Goal: Obtain resource: Download file/media

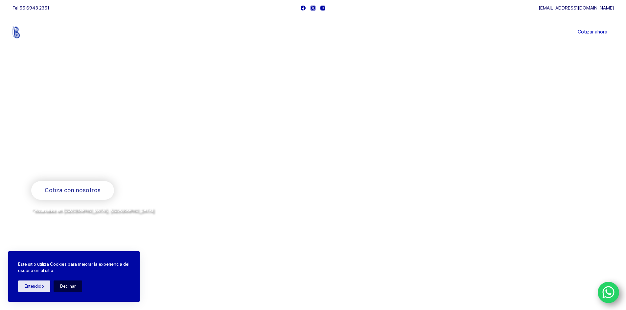
click at [76, 285] on button "Declinar" at bounding box center [68, 286] width 29 height 11
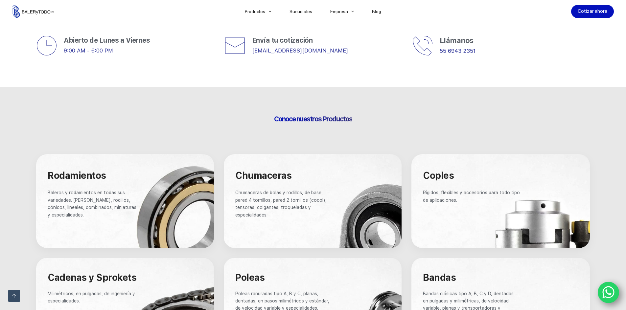
scroll to position [361, 0]
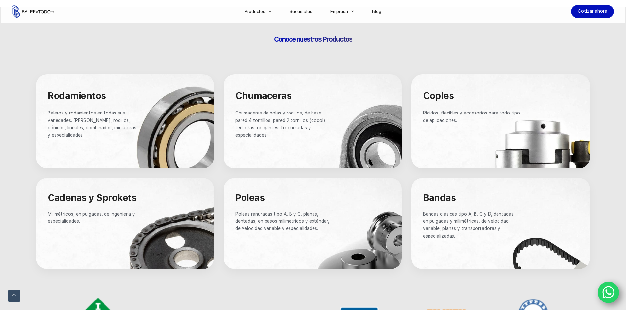
click at [185, 126] on div at bounding box center [125, 122] width 178 height 94
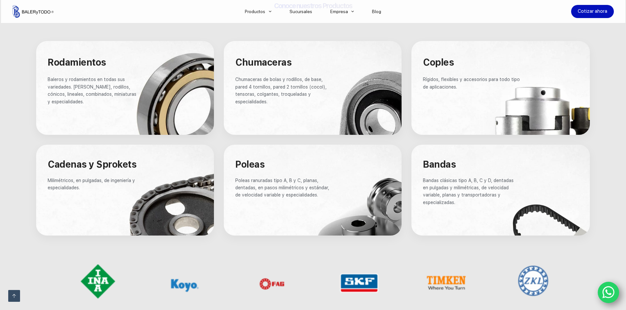
scroll to position [394, 0]
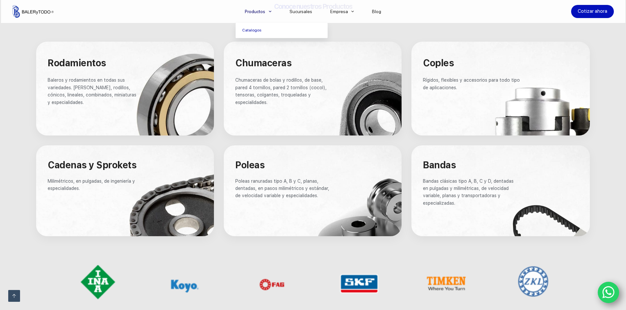
click at [262, 18] on li "Productos Catalogos" at bounding box center [258, 11] width 45 height 23
click at [263, 11] on link "Productos" at bounding box center [258, 11] width 45 height 0
click at [260, 29] on link "Catalogos" at bounding box center [282, 30] width 92 height 15
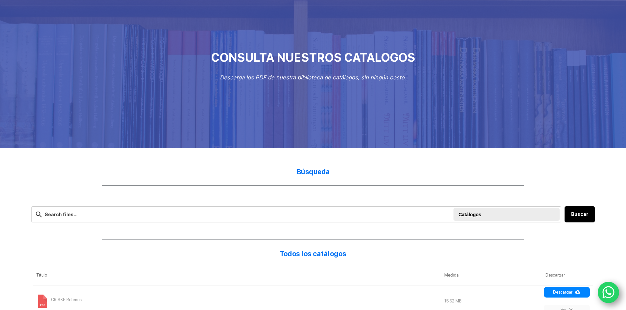
scroll to position [131, 0]
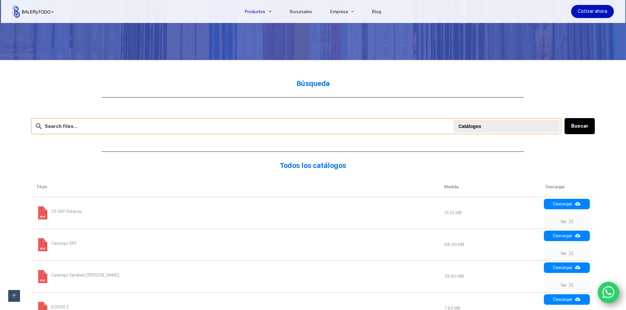
click at [259, 128] on input "text" at bounding box center [296, 126] width 530 height 16
type input "3212B-2ZRTNG"
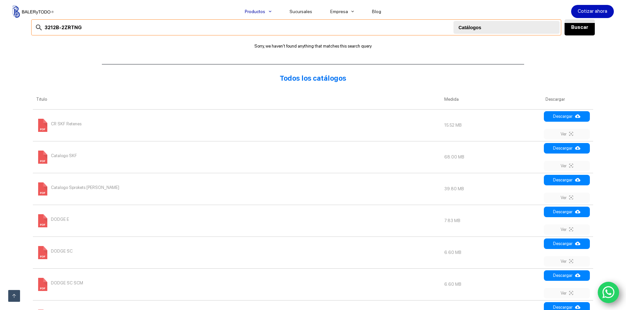
scroll to position [230, 0]
click at [563, 164] on link "Ver" at bounding box center [567, 166] width 46 height 11
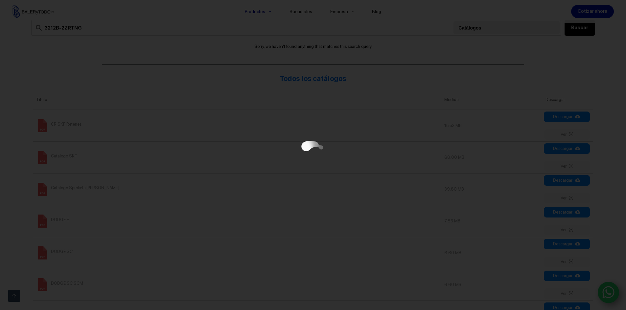
scroll to position [0, 0]
